Goal: Transaction & Acquisition: Purchase product/service

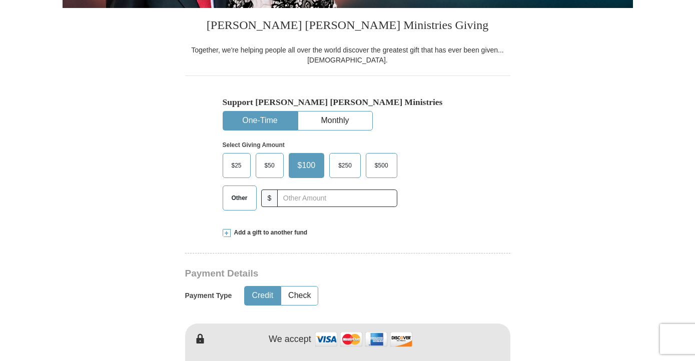
scroll to position [244, 0]
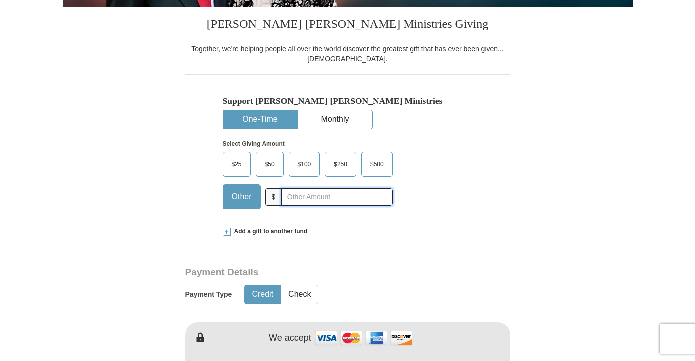
click at [291, 195] on input "text" at bounding box center [336, 198] width 111 height 18
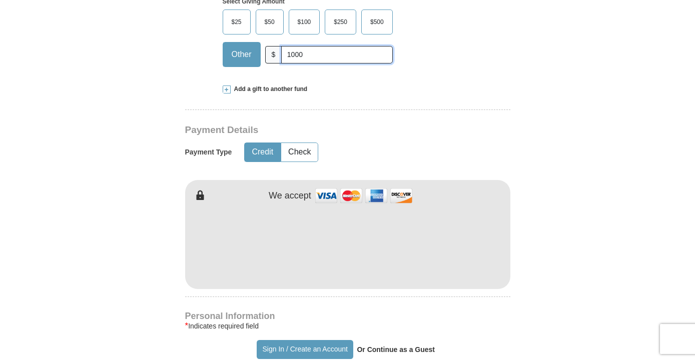
scroll to position [405, 0]
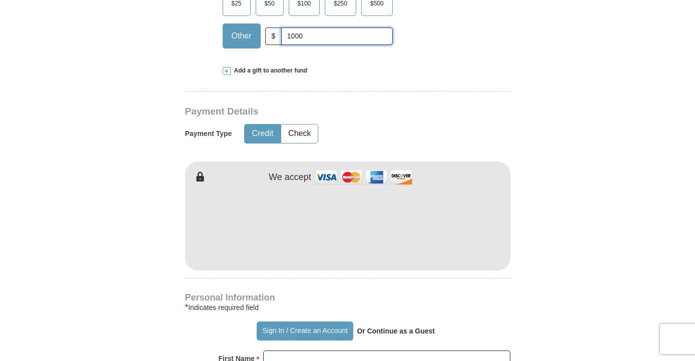
type input "1000"
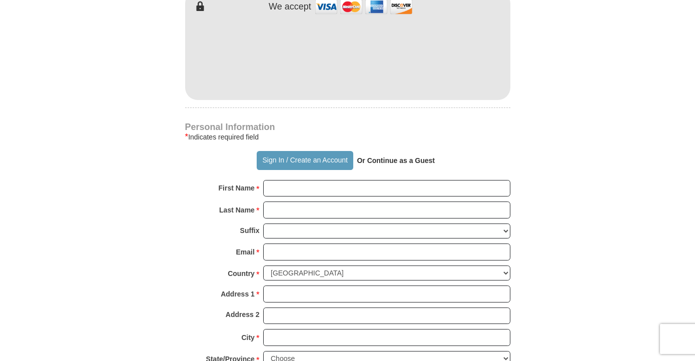
scroll to position [576, 0]
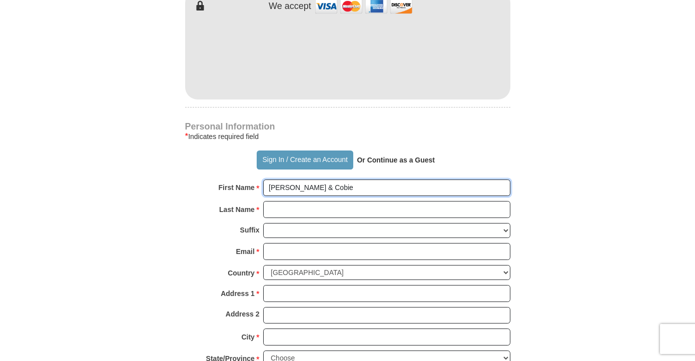
type input "[PERSON_NAME] & Cobie"
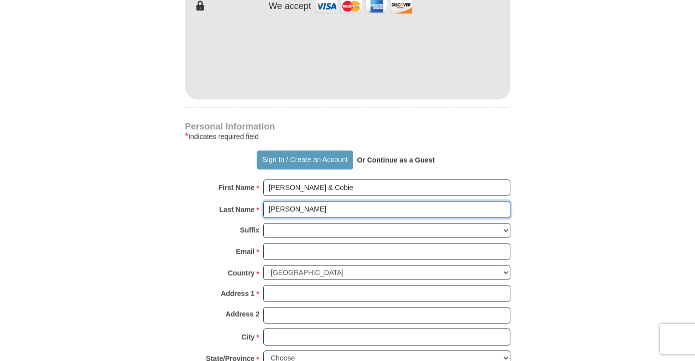
type input "[PERSON_NAME]"
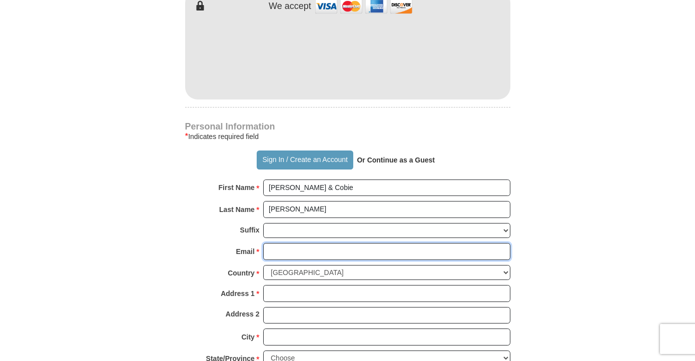
click at [315, 244] on input "Email *" at bounding box center [386, 251] width 247 height 17
type input "[EMAIL_ADDRESS][DOMAIN_NAME]"
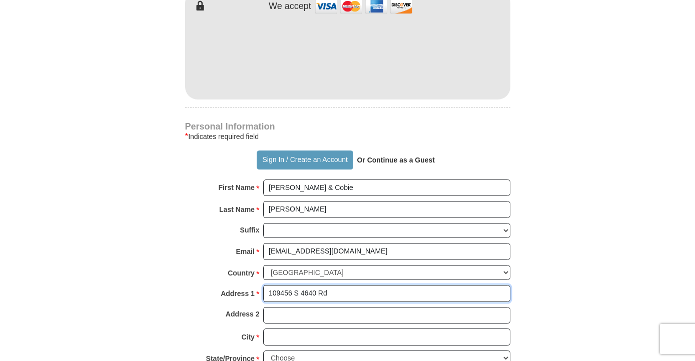
type input "109456 S 4640 Rd"
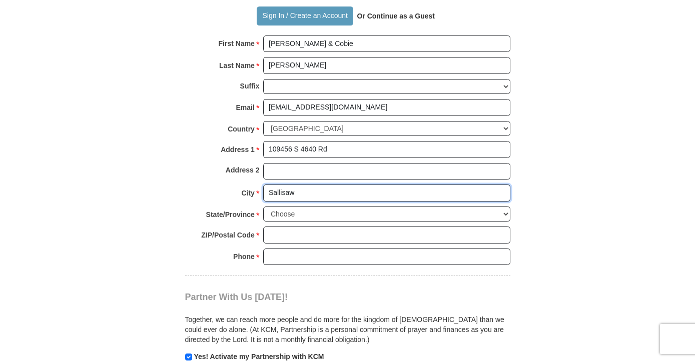
scroll to position [731, 0]
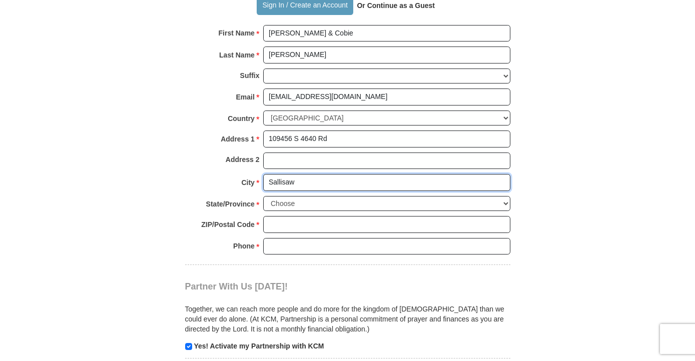
type input "Sallisaw"
select select "OK"
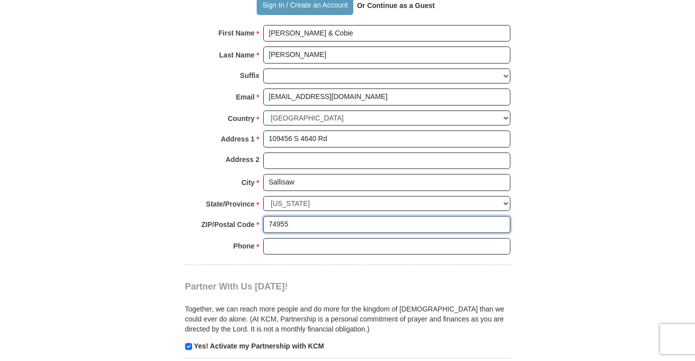
type input "74955"
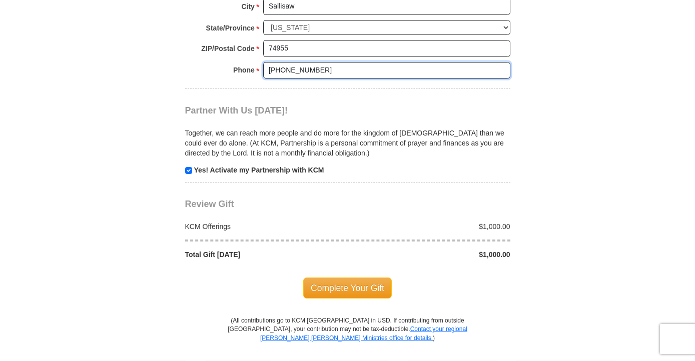
scroll to position [910, 0]
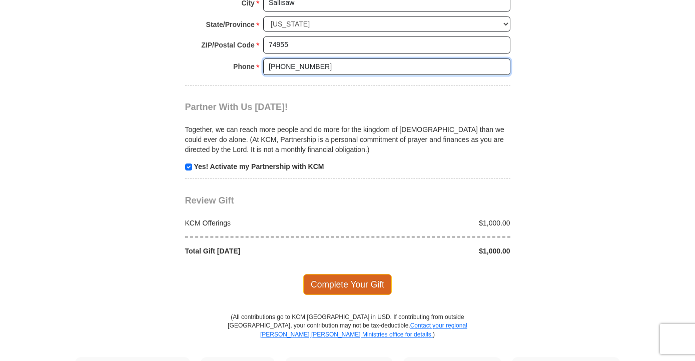
type input "[PHONE_NUMBER]"
click at [359, 274] on span "Complete Your Gift" at bounding box center [347, 284] width 89 height 21
